Goal: Go to known website: Go to known website

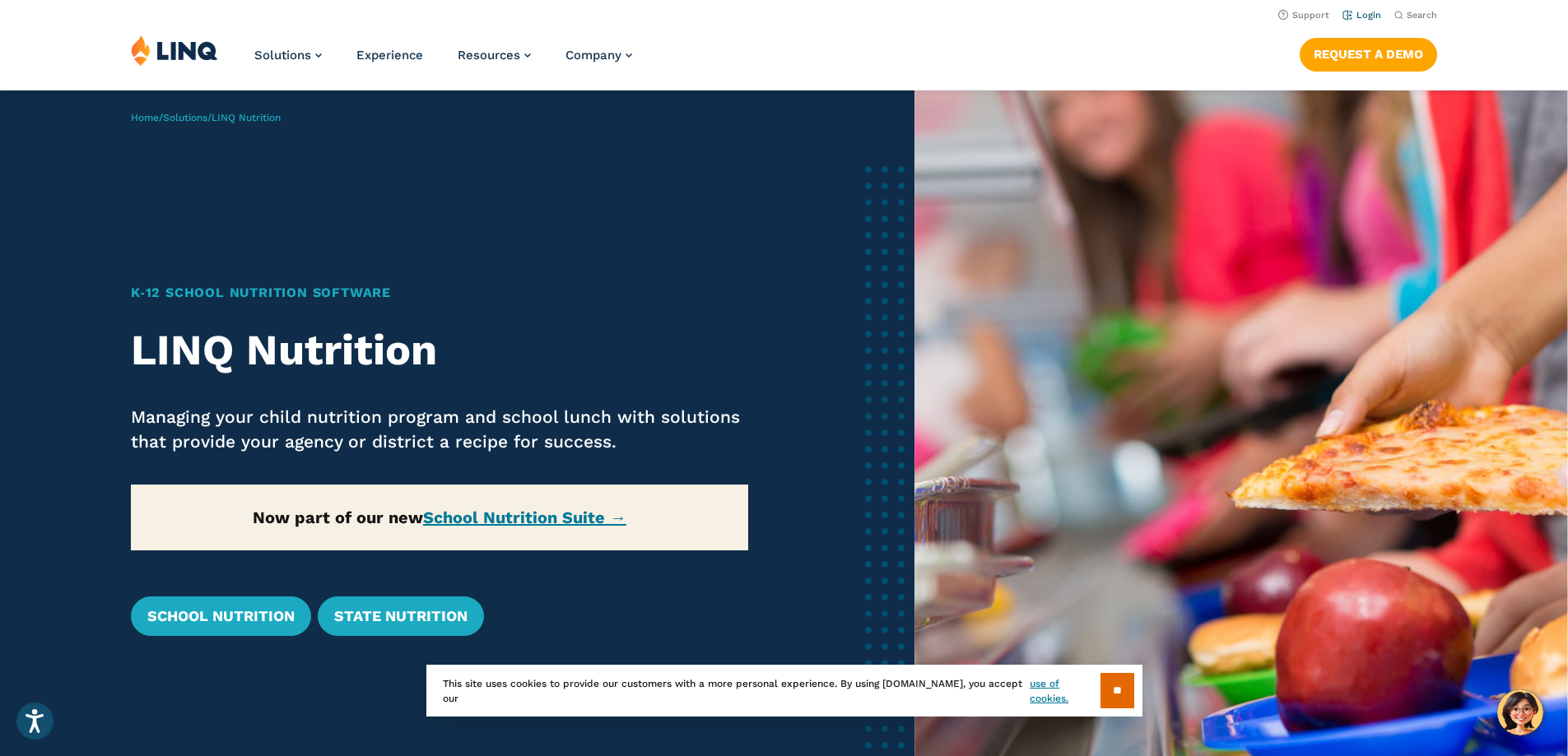
click at [1358, 13] on link "Login" at bounding box center [1361, 15] width 38 height 11
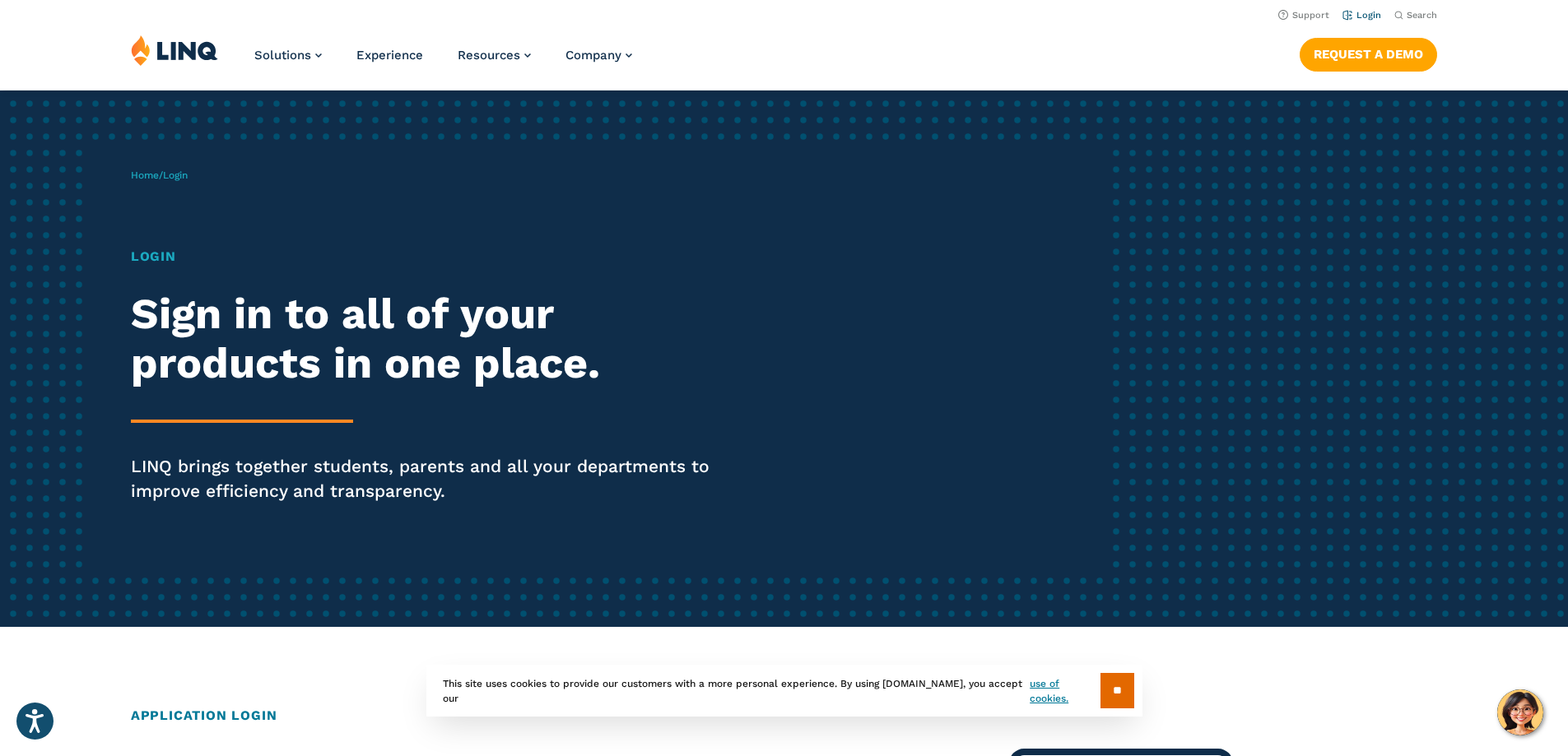
click at [1360, 18] on link "Login" at bounding box center [1361, 15] width 38 height 11
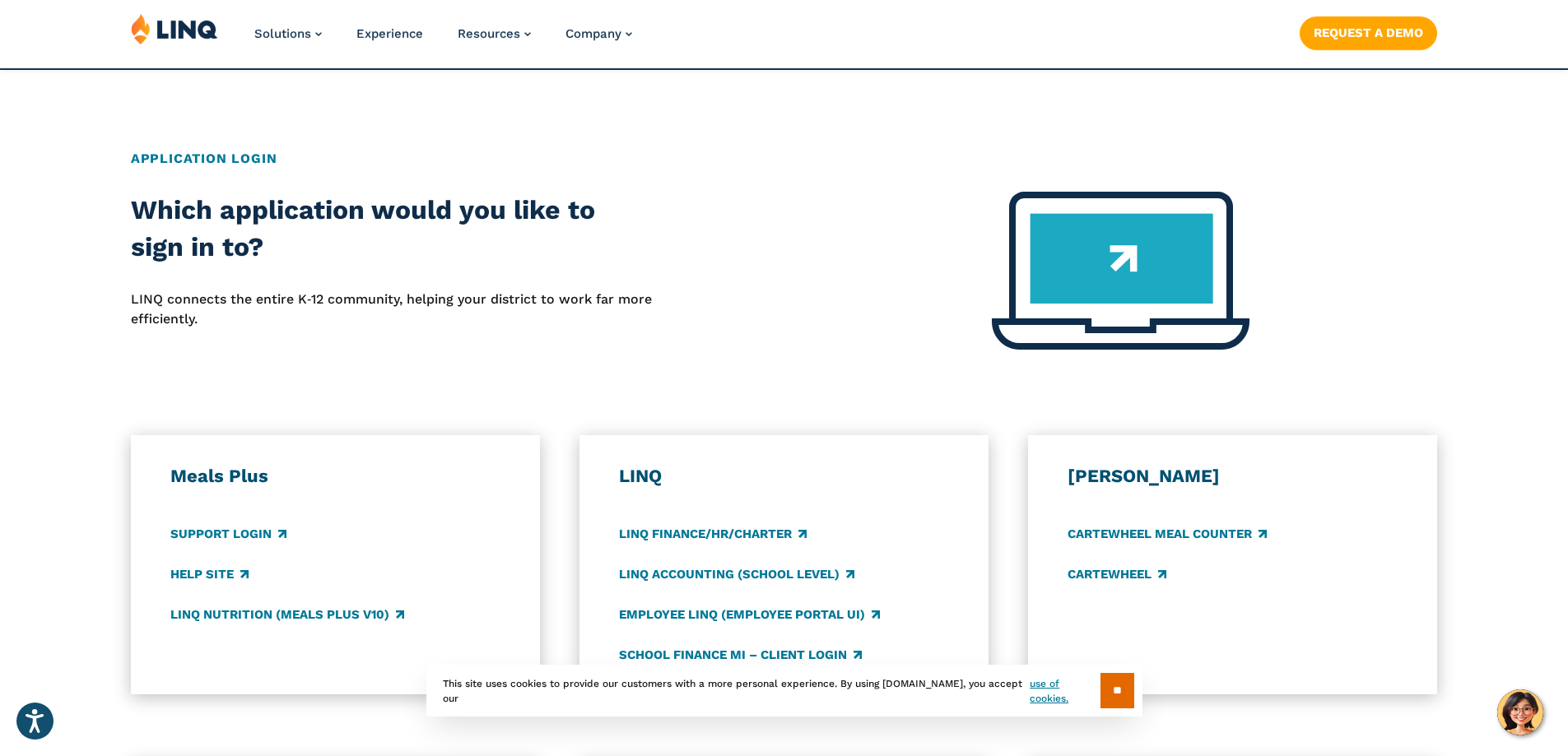
scroll to position [576, 0]
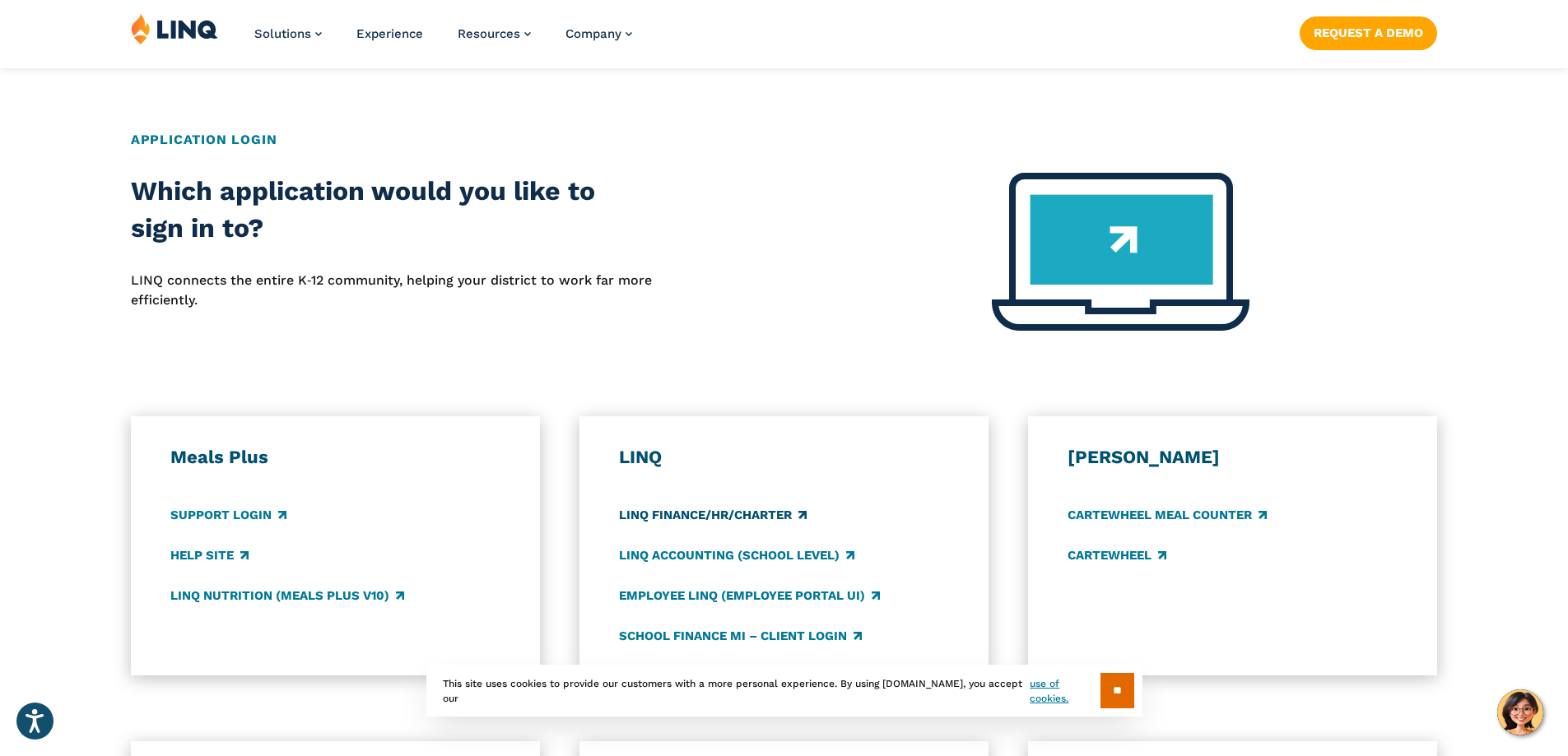
click at [729, 518] on link "LINQ Finance/HR/Charter" at bounding box center [712, 515] width 188 height 18
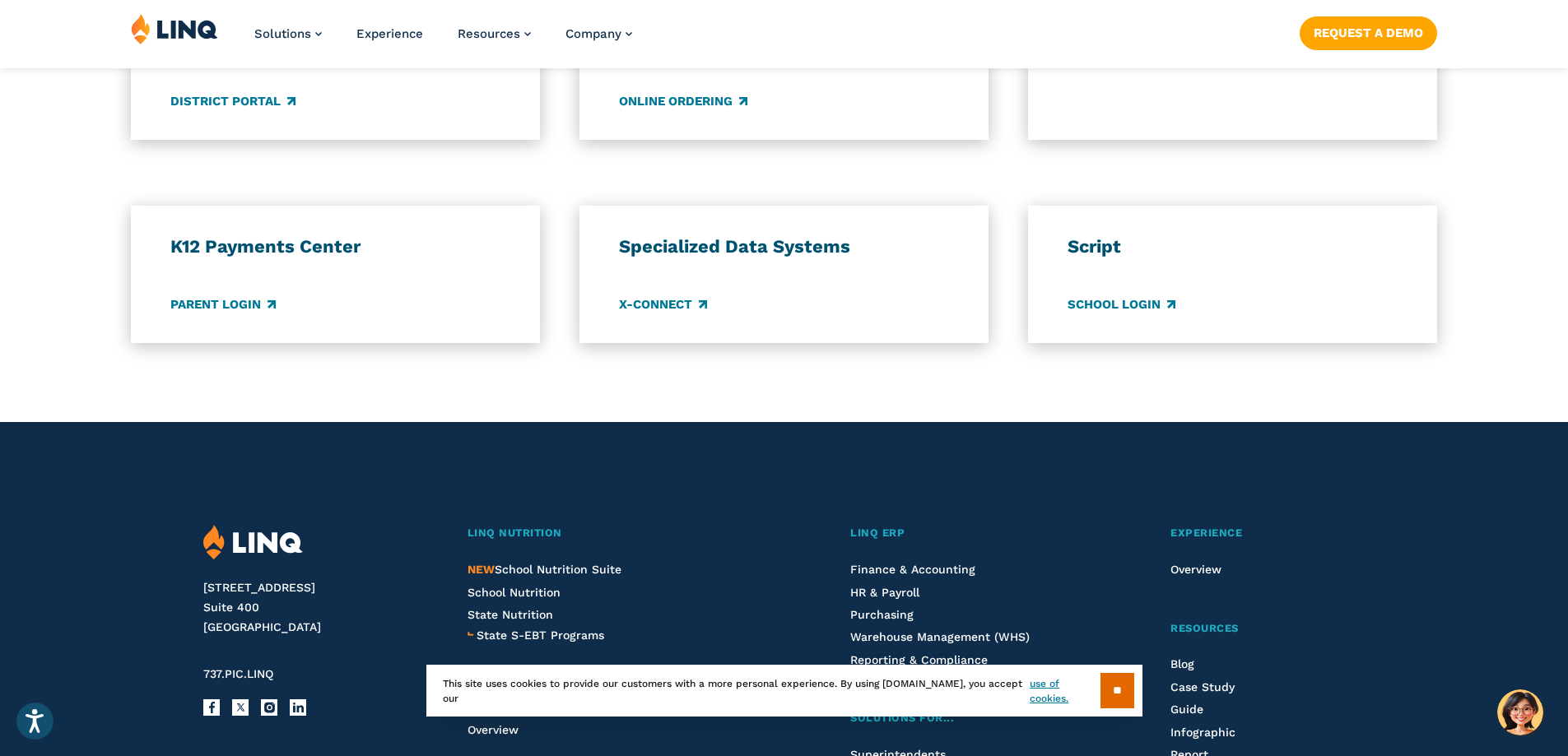
scroll to position [1316, 0]
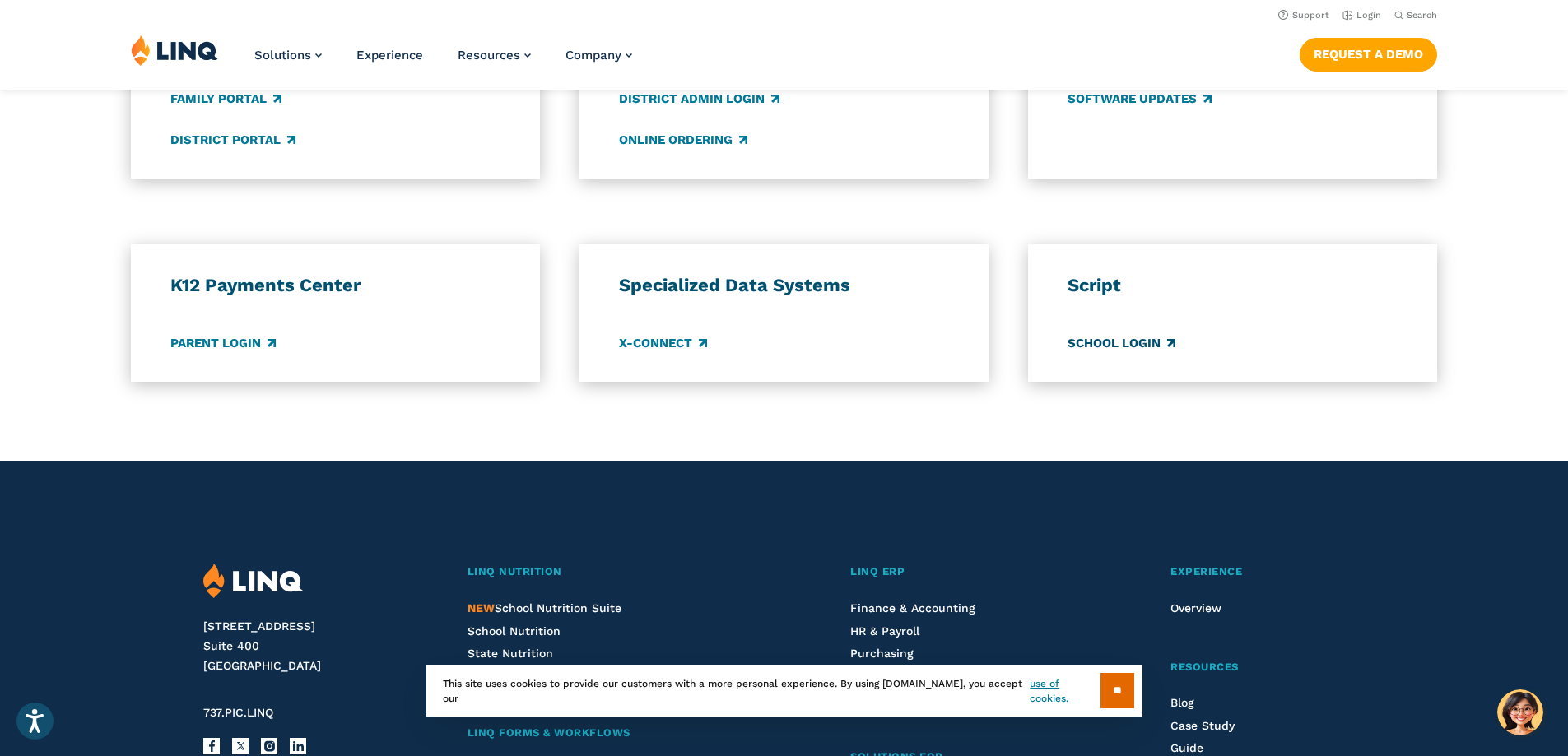
click at [1149, 342] on link "School Login" at bounding box center [1121, 343] width 108 height 18
